Goal: Transaction & Acquisition: Purchase product/service

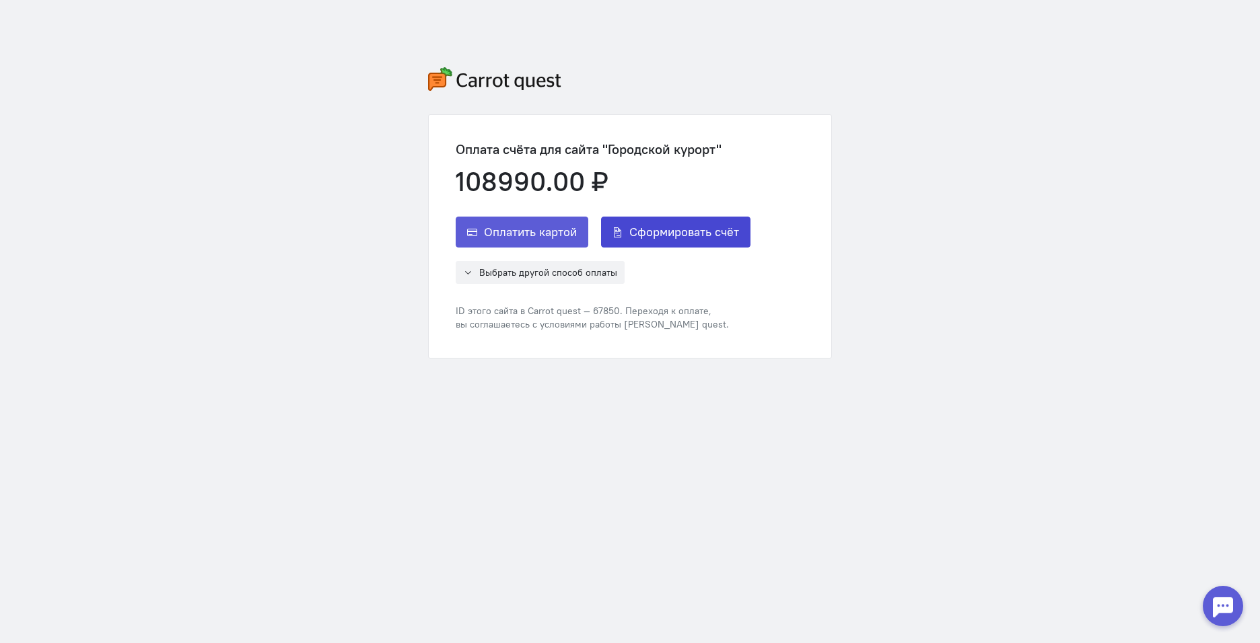
click at [658, 234] on span "Сформировать счёт" at bounding box center [684, 232] width 110 height 16
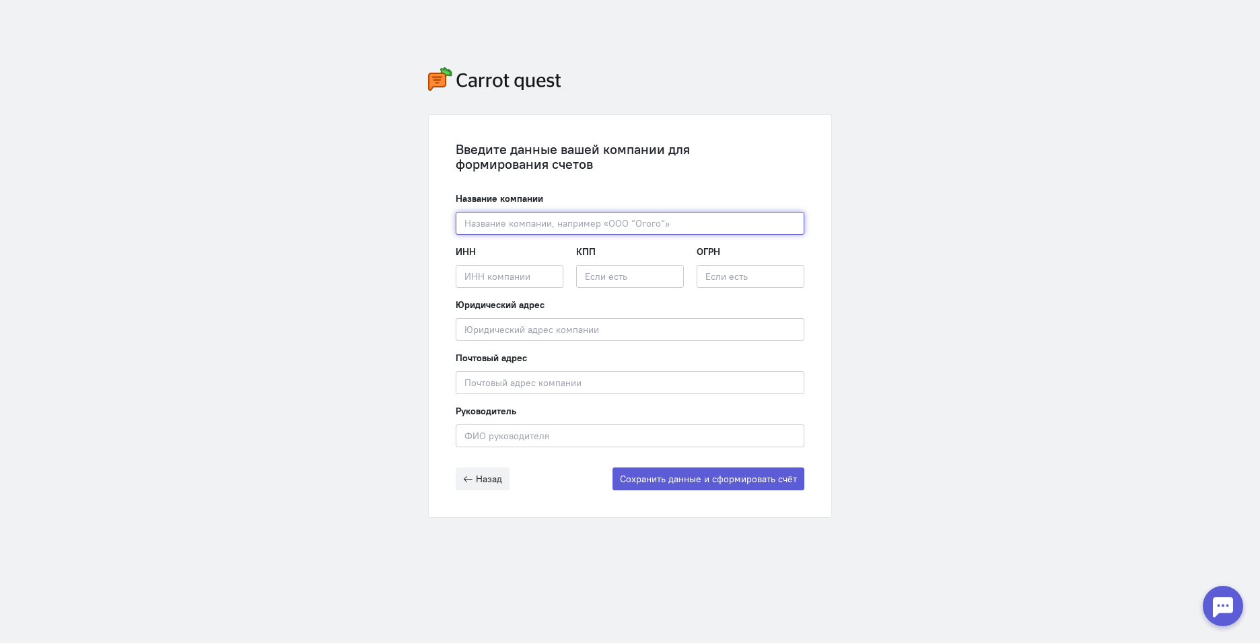
click at [660, 233] on input "text" at bounding box center [630, 223] width 349 height 23
click at [647, 217] on input "text" at bounding box center [630, 223] width 349 height 23
paste input "ООО «ПЕРФОМ ЭДЖЕНСИ»"
type input "ООО «ПЕРФОМ ЭДЖЕНСИ»"
click at [532, 282] on input "text" at bounding box center [510, 276] width 108 height 23
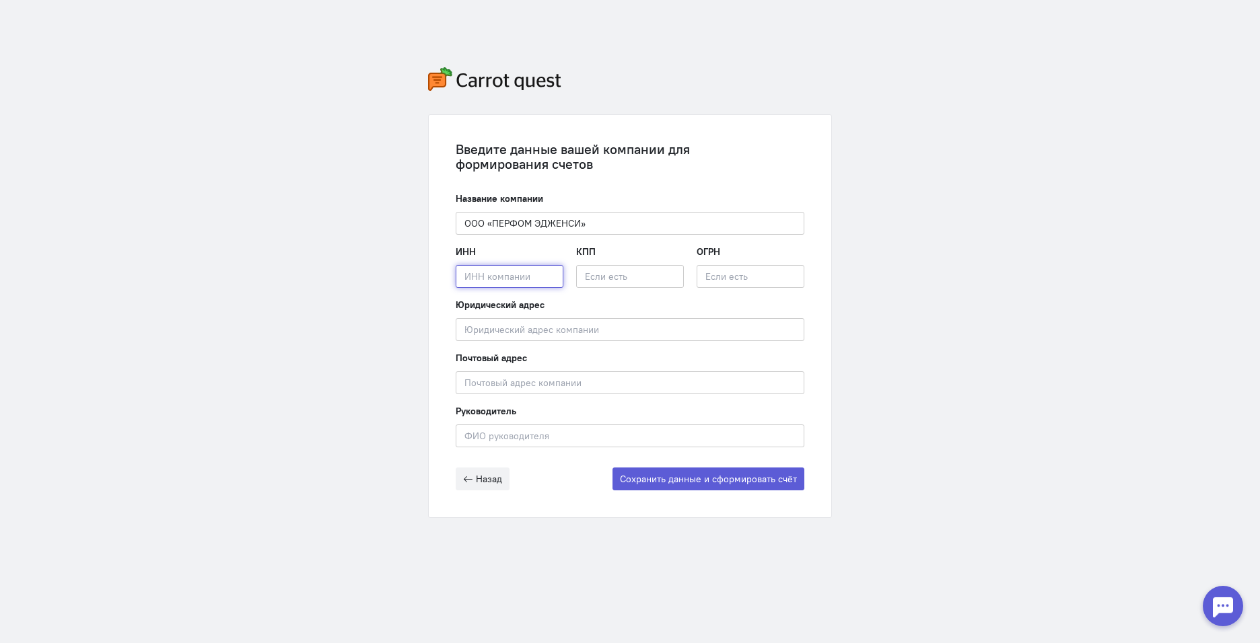
paste input "5001143547"
type input "5001143547"
click at [601, 276] on input "text" at bounding box center [630, 276] width 108 height 23
paste input "500101001"
type input "500101001"
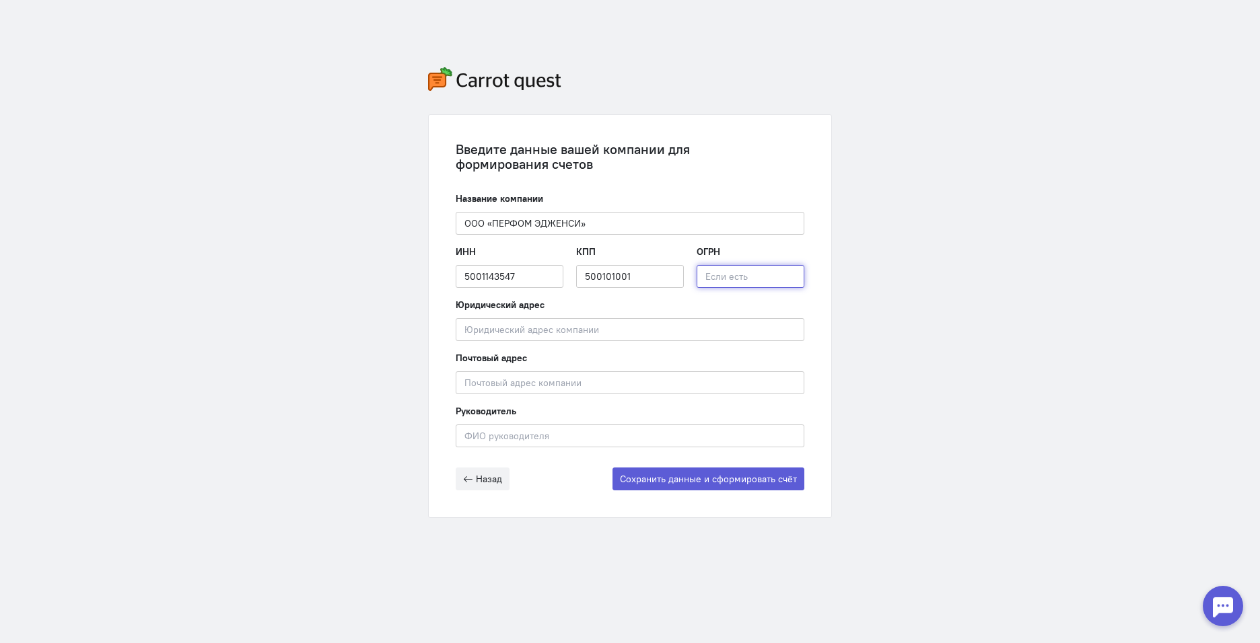
click at [696, 277] on input "text" at bounding box center [750, 276] width 108 height 23
paste input "1225000005713"
type input "1225000005713"
click at [578, 331] on input "text" at bounding box center [630, 329] width 349 height 23
paste input "[STREET_ADDRESS][PERSON_NAME]"
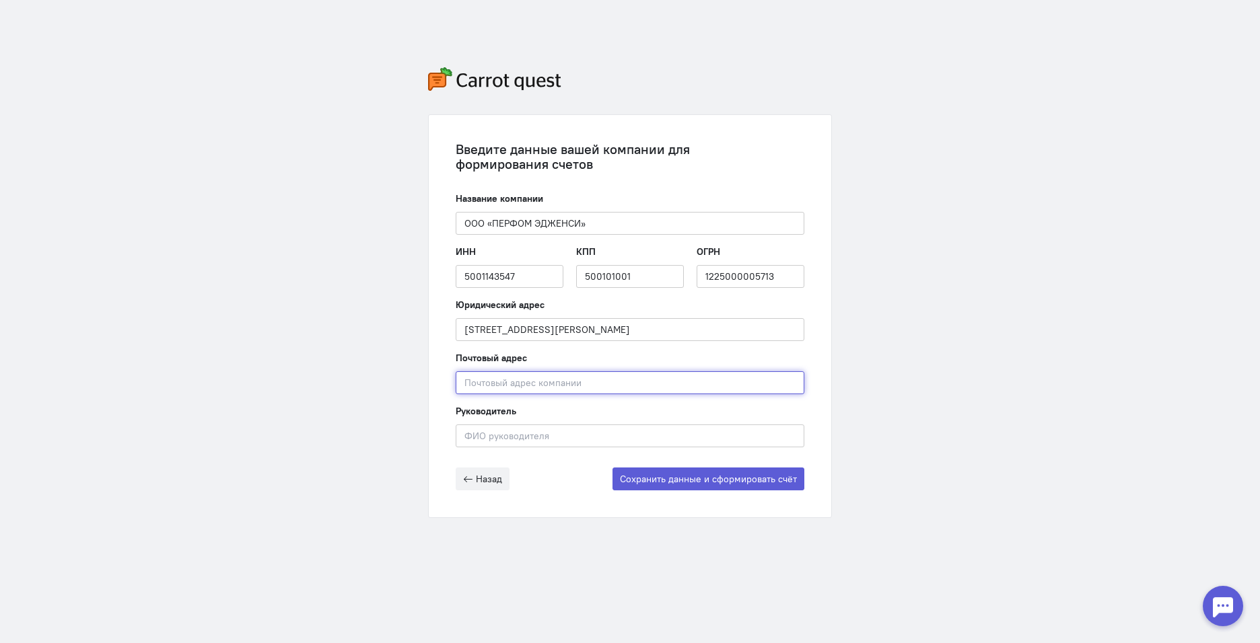
click at [542, 386] on input "text" at bounding box center [630, 382] width 349 height 23
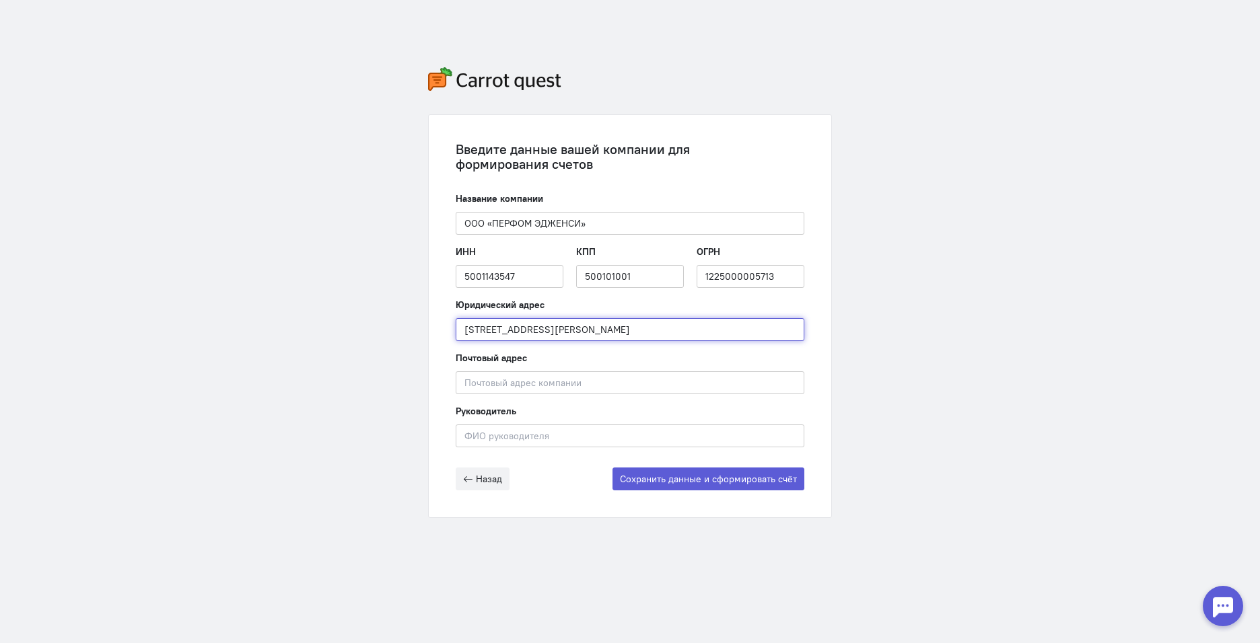
drag, startPoint x: 494, startPoint y: 328, endPoint x: 448, endPoint y: 330, distance: 45.8
click at [448, 330] on div "Введите данные вашей компании для формирования счетов Название компании ООО «ПЕ…" at bounding box center [630, 316] width 402 height 402
drag, startPoint x: 500, startPoint y: 326, endPoint x: 445, endPoint y: 328, distance: 55.2
click at [445, 328] on div "Введите данные вашей компании для формирования счетов Название компании ООО «ПЕ…" at bounding box center [630, 316] width 402 height 402
type input "[STREET_ADDRESS][PERSON_NAME]"
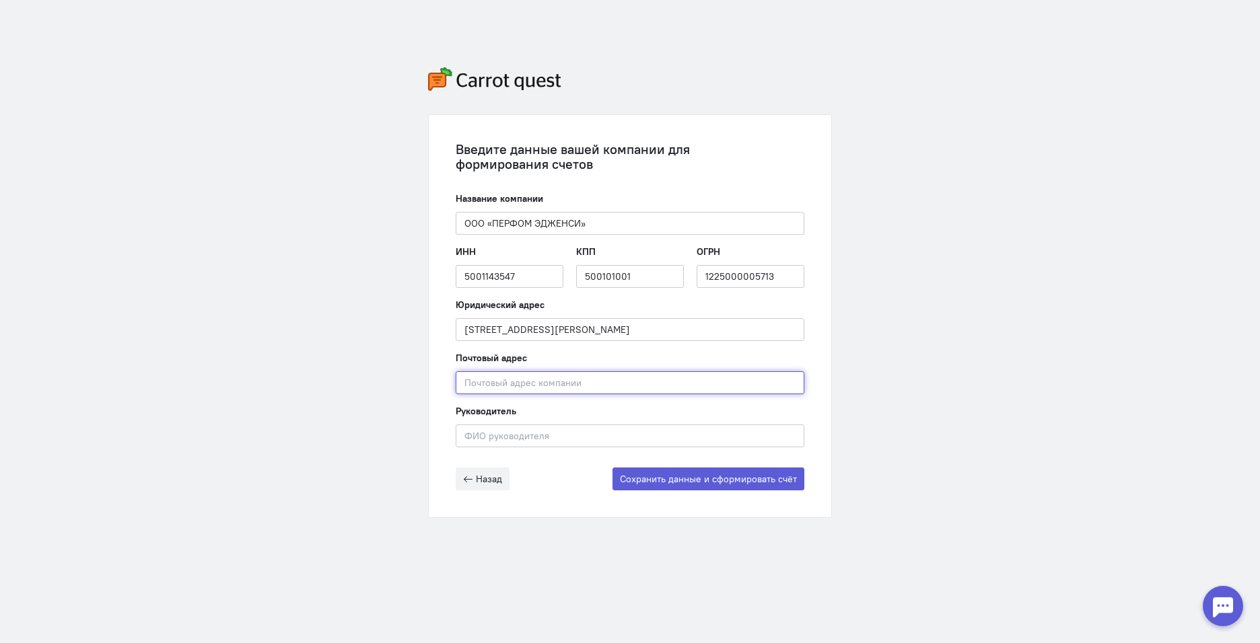
click at [543, 384] on input "text" at bounding box center [630, 382] width 349 height 23
paste input "143923"
type input "143923"
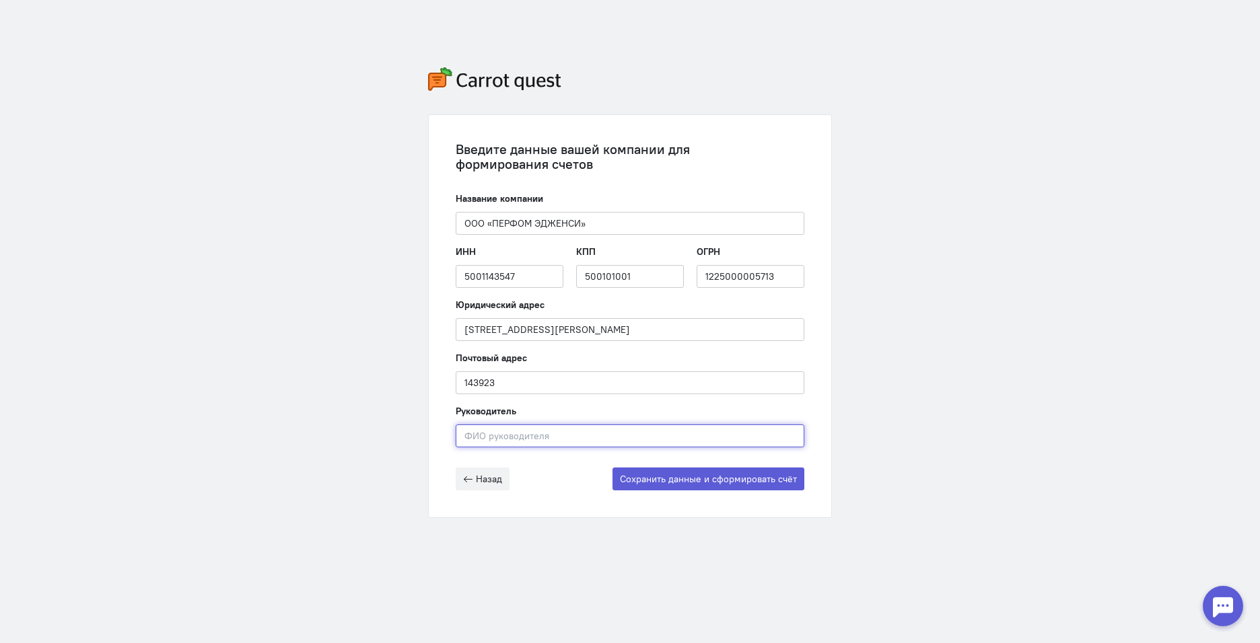
click at [535, 438] on input "text" at bounding box center [630, 436] width 349 height 23
drag, startPoint x: 548, startPoint y: 438, endPoint x: 458, endPoint y: 435, distance: 90.9
click at [458, 435] on input "Iehlbc Tdutybz" at bounding box center [630, 436] width 349 height 23
drag, startPoint x: 492, startPoint y: 435, endPoint x: 445, endPoint y: 429, distance: 46.8
click at [445, 429] on div "Введите данные вашей компании для формирования счетов Название компании ООО «ПЕ…" at bounding box center [630, 316] width 402 height 402
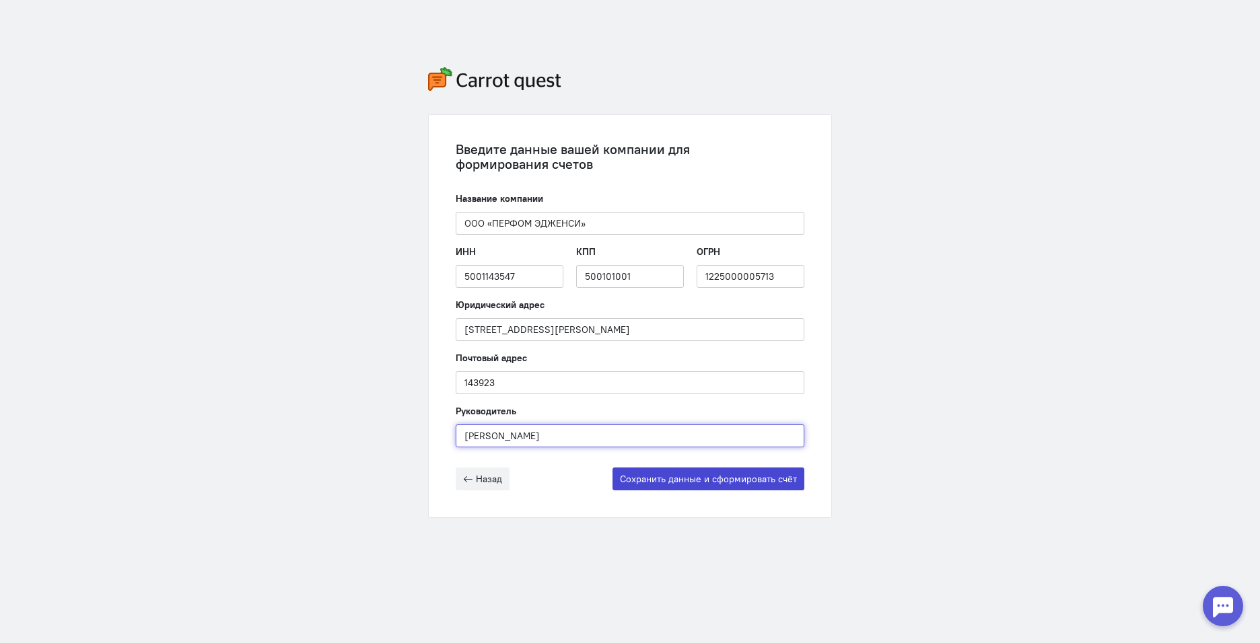
type input "[PERSON_NAME]"
click at [672, 483] on button "Сохранить данные и сформировать счёт" at bounding box center [708, 479] width 192 height 23
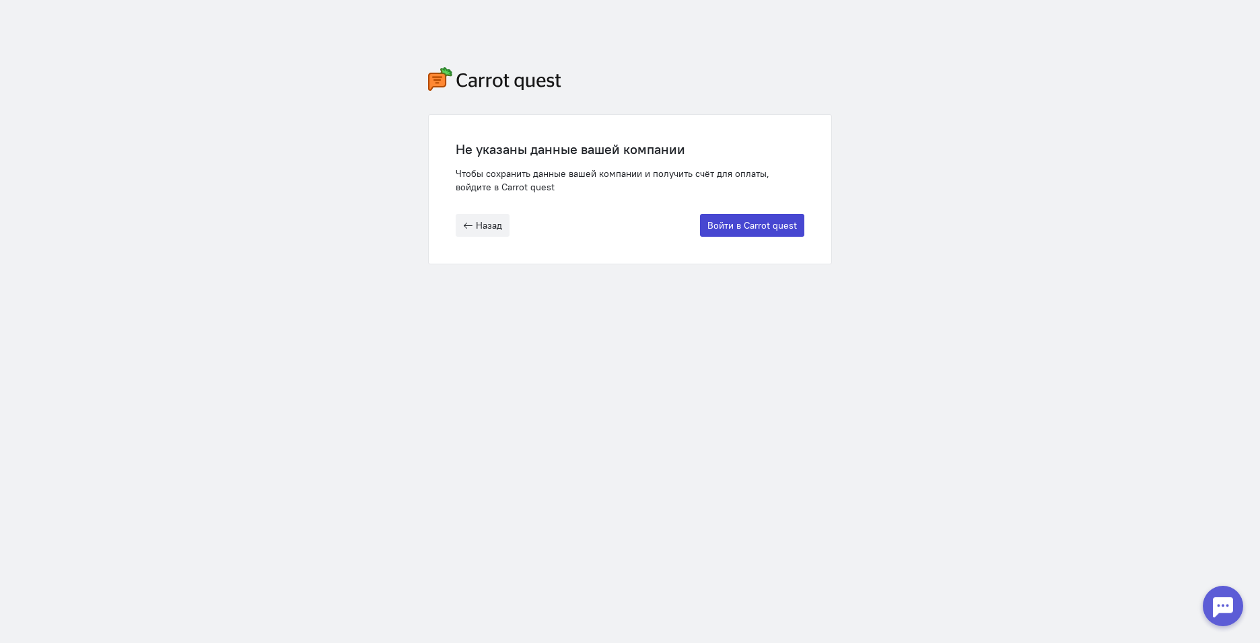
click at [762, 226] on button "Войти в Carrot quest" at bounding box center [752, 225] width 104 height 23
